Goal: Task Accomplishment & Management: Use online tool/utility

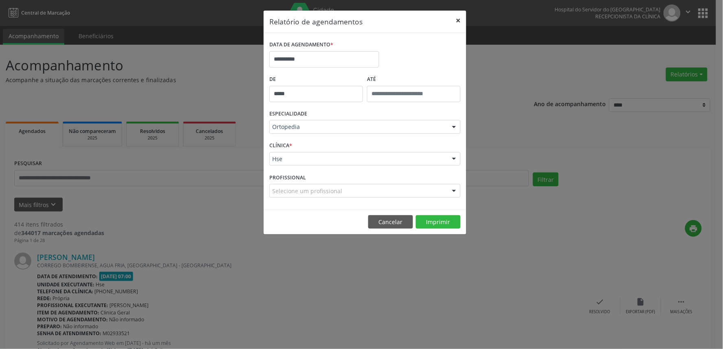
click at [457, 20] on button "×" at bounding box center [458, 21] width 16 height 20
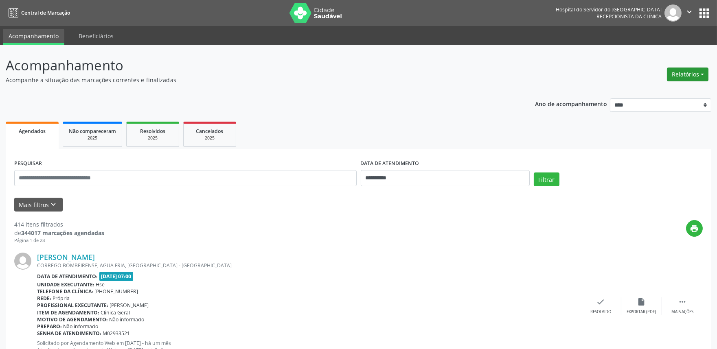
click at [701, 78] on button "Relatórios" at bounding box center [688, 75] width 42 height 14
click at [664, 88] on link "Agendamentos" at bounding box center [664, 91] width 87 height 11
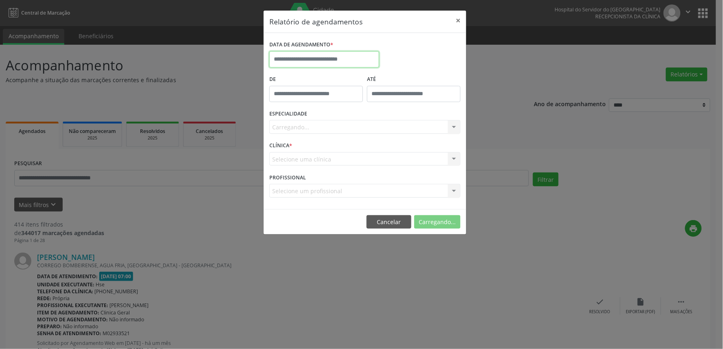
click at [341, 67] on body "**********" at bounding box center [361, 174] width 723 height 349
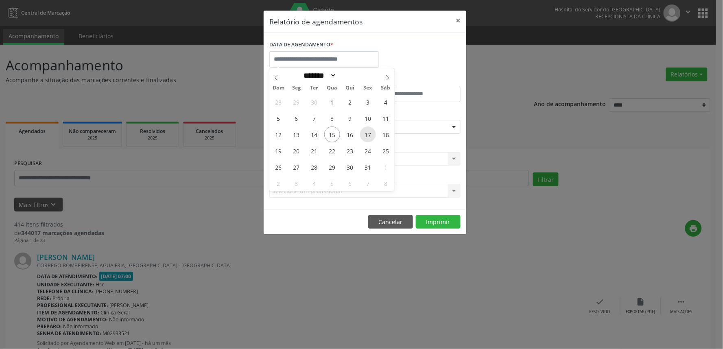
click at [370, 136] on span "17" at bounding box center [368, 135] width 16 height 16
type input "**********"
click at [370, 136] on span "17" at bounding box center [368, 135] width 16 height 16
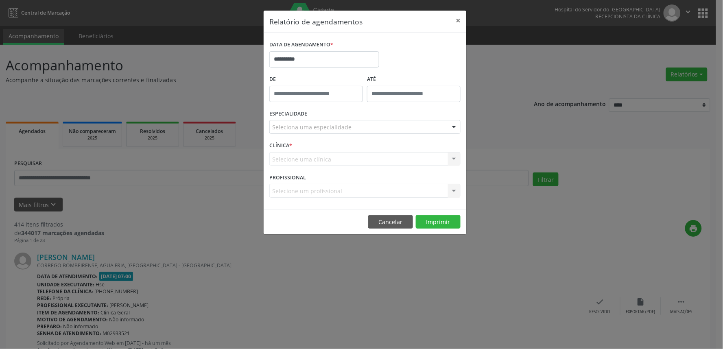
click at [370, 128] on div "Seleciona uma especialidade" at bounding box center [364, 127] width 191 height 14
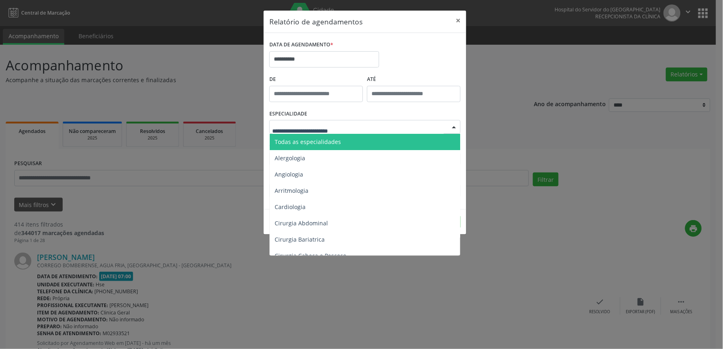
click at [363, 141] on span "Todas as especialidades" at bounding box center [366, 142] width 192 height 16
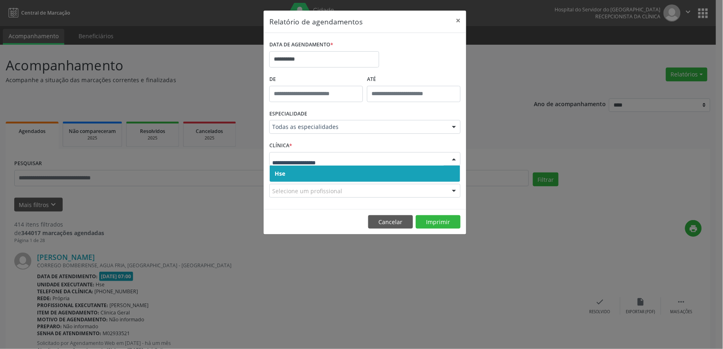
click at [354, 176] on span "Hse" at bounding box center [365, 174] width 190 height 16
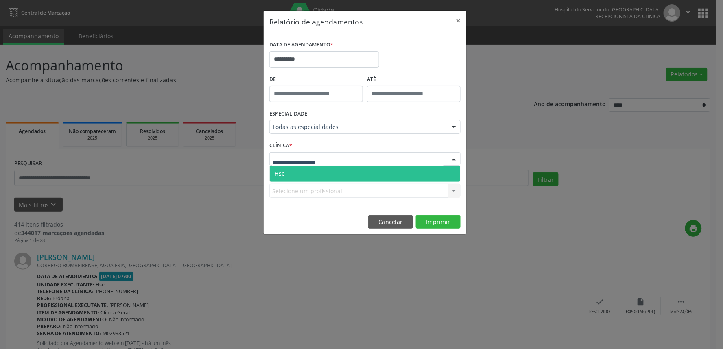
click at [354, 158] on div at bounding box center [364, 159] width 191 height 14
click at [354, 169] on span "Hse" at bounding box center [365, 174] width 190 height 16
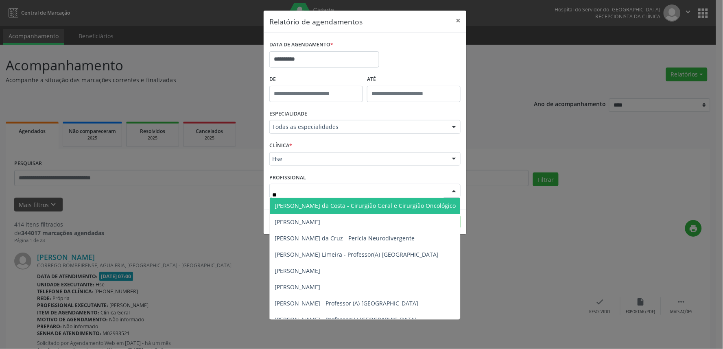
type input "***"
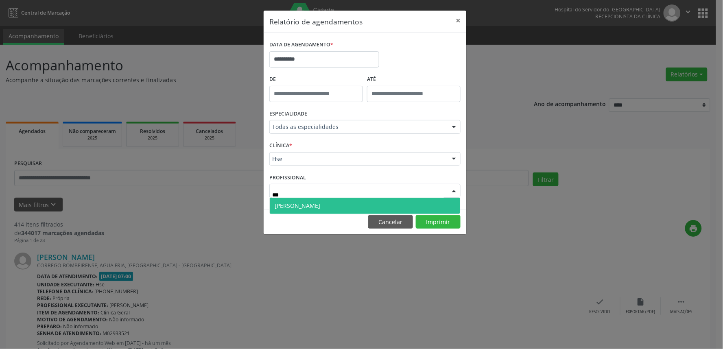
click at [311, 206] on span "[PERSON_NAME]" at bounding box center [298, 206] width 46 height 8
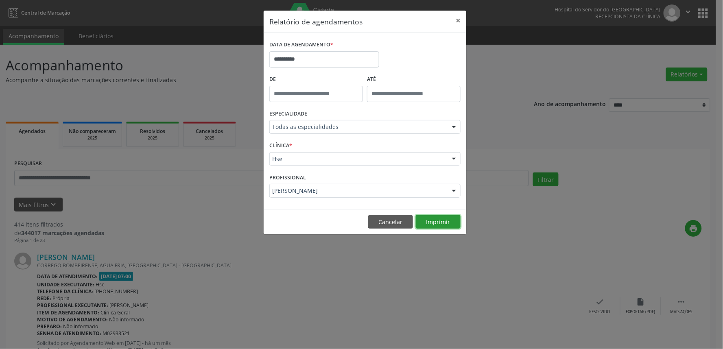
click at [445, 218] on button "Imprimir" at bounding box center [438, 222] width 45 height 14
click at [461, 22] on button "×" at bounding box center [458, 21] width 16 height 20
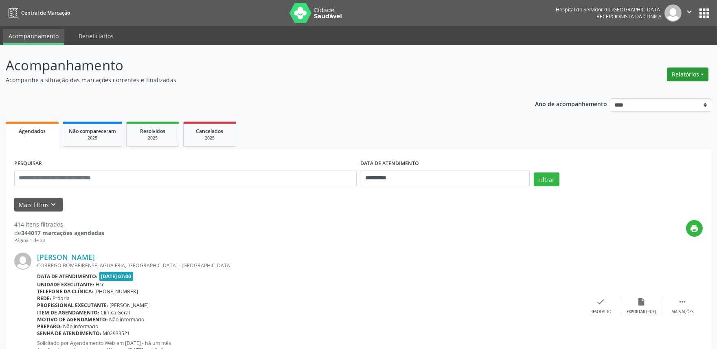
click at [690, 79] on button "Relatórios" at bounding box center [688, 75] width 42 height 14
click at [686, 91] on link "Agendamentos" at bounding box center [664, 91] width 87 height 11
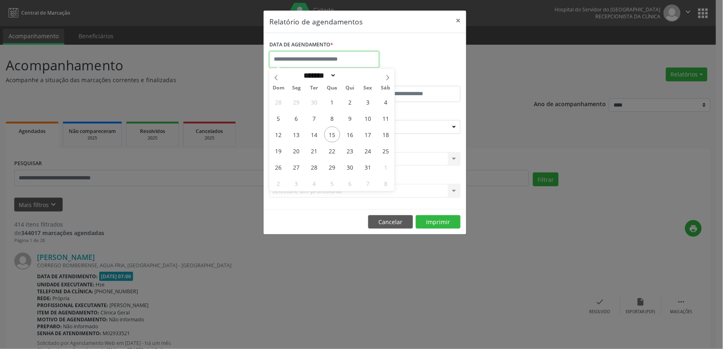
click at [361, 52] on input "text" at bounding box center [324, 59] width 110 height 16
click at [335, 136] on span "15" at bounding box center [332, 135] width 16 height 16
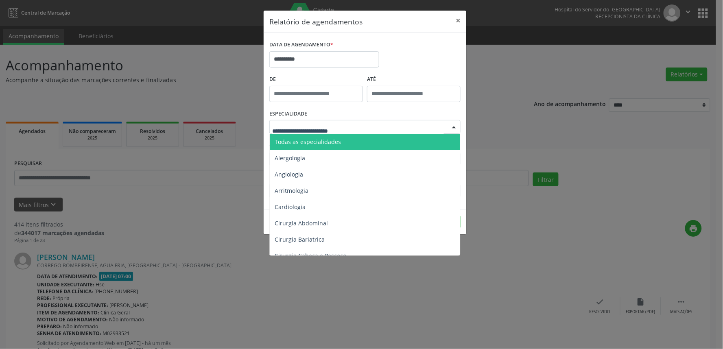
click at [343, 135] on span "Todas as especialidades" at bounding box center [366, 142] width 192 height 16
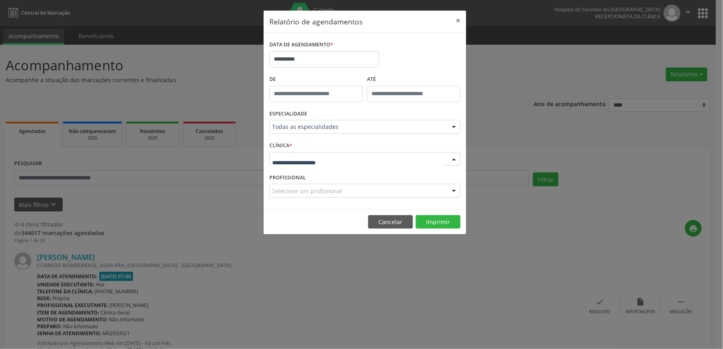
click at [339, 164] on div at bounding box center [364, 159] width 191 height 14
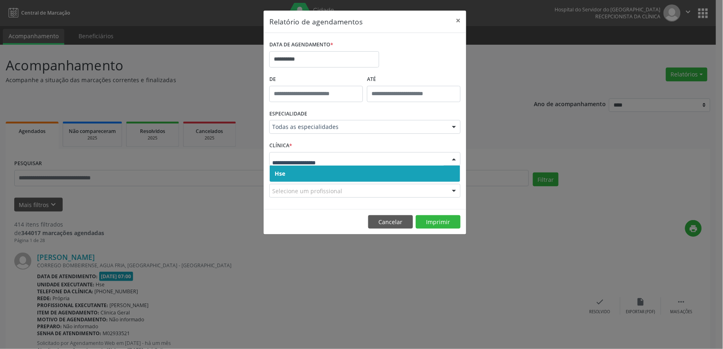
click at [341, 155] on input "text" at bounding box center [358, 163] width 172 height 16
click at [339, 169] on span "Hse" at bounding box center [365, 174] width 190 height 16
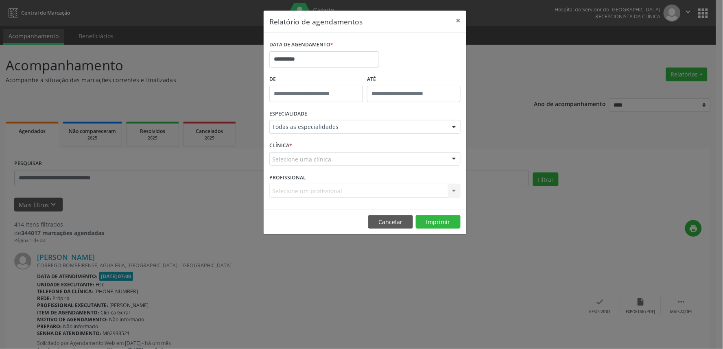
click at [341, 161] on div "Selecione uma clínica" at bounding box center [364, 159] width 191 height 14
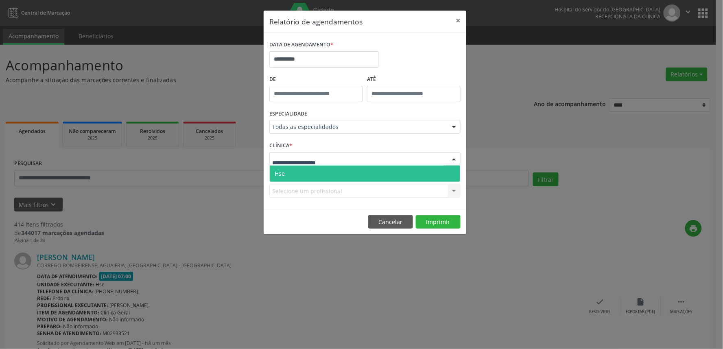
click at [339, 171] on span "Hse" at bounding box center [365, 174] width 190 height 16
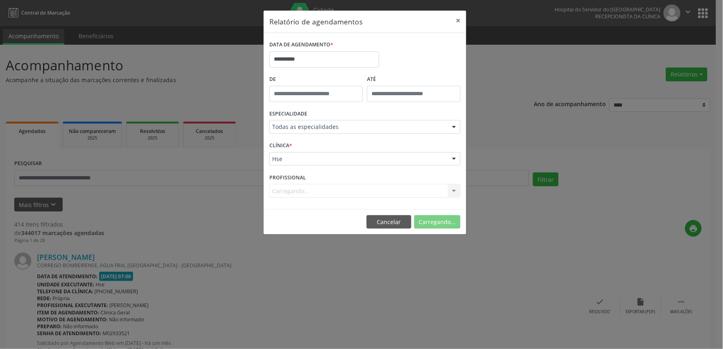
click at [337, 190] on div "Carregando... Todos os profissionais [PERSON_NAME] Interaminense Junior [PERSON…" at bounding box center [364, 191] width 191 height 14
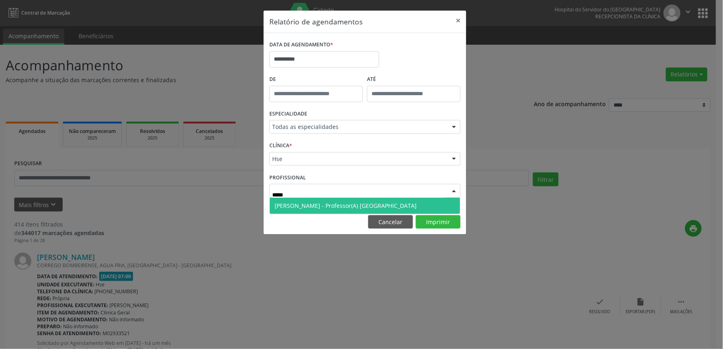
type input "******"
click at [345, 208] on span "[PERSON_NAME] - Professor(A) [GEOGRAPHIC_DATA]" at bounding box center [346, 206] width 142 height 8
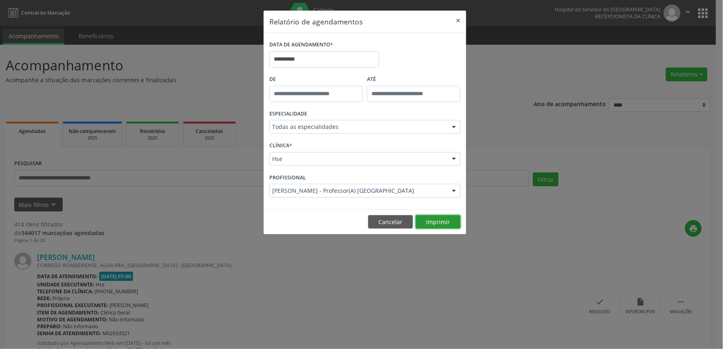
click at [428, 217] on button "Imprimir" at bounding box center [438, 222] width 45 height 14
